Goal: Transaction & Acquisition: Purchase product/service

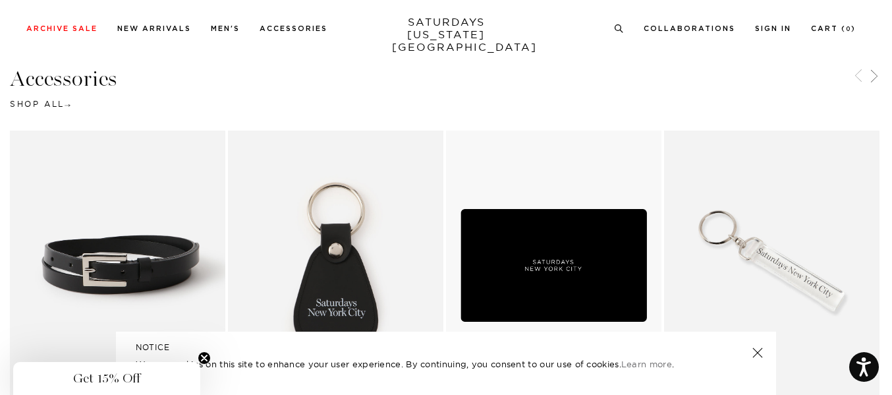
scroll to position [1343, 0]
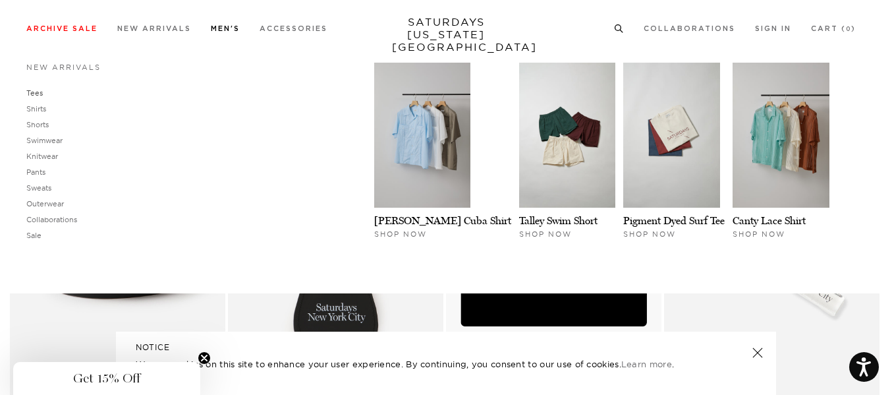
click at [34, 95] on link "Tees" at bounding box center [34, 92] width 16 height 9
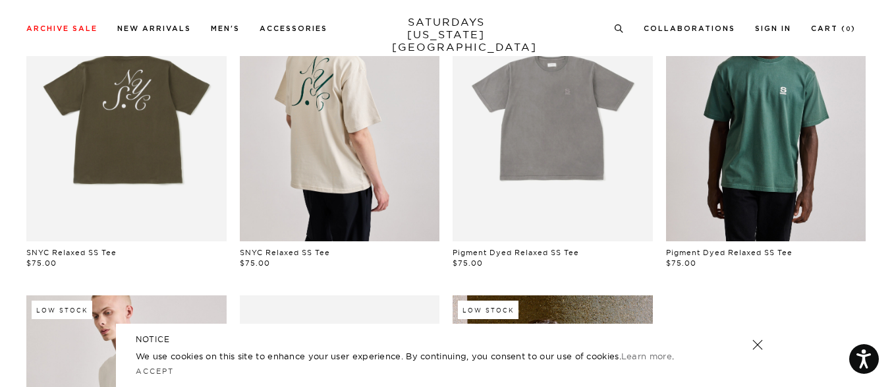
scroll to position [638, 0]
